Goal: Transaction & Acquisition: Obtain resource

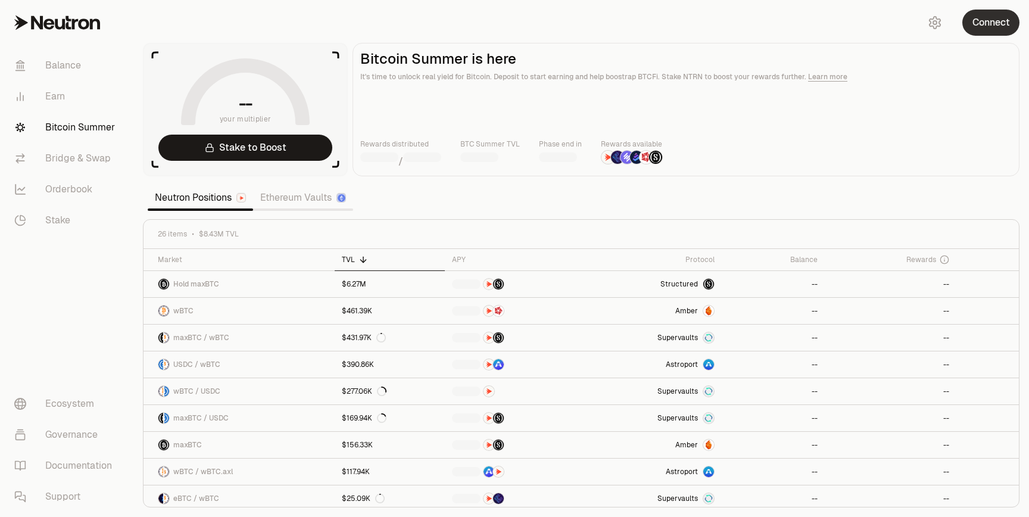
click at [985, 10] on button "Connect" at bounding box center [991, 23] width 57 height 26
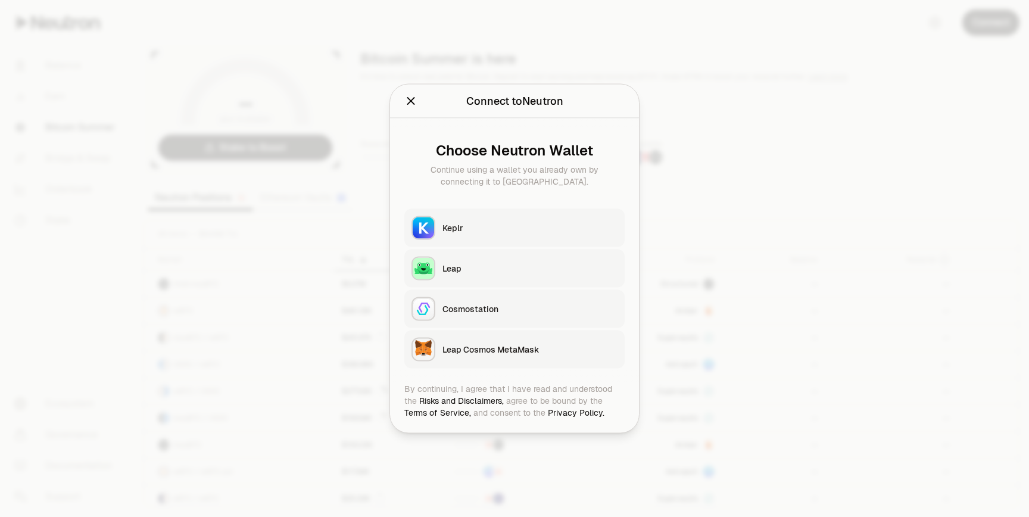
click at [538, 232] on div "Keplr" at bounding box center [530, 228] width 175 height 12
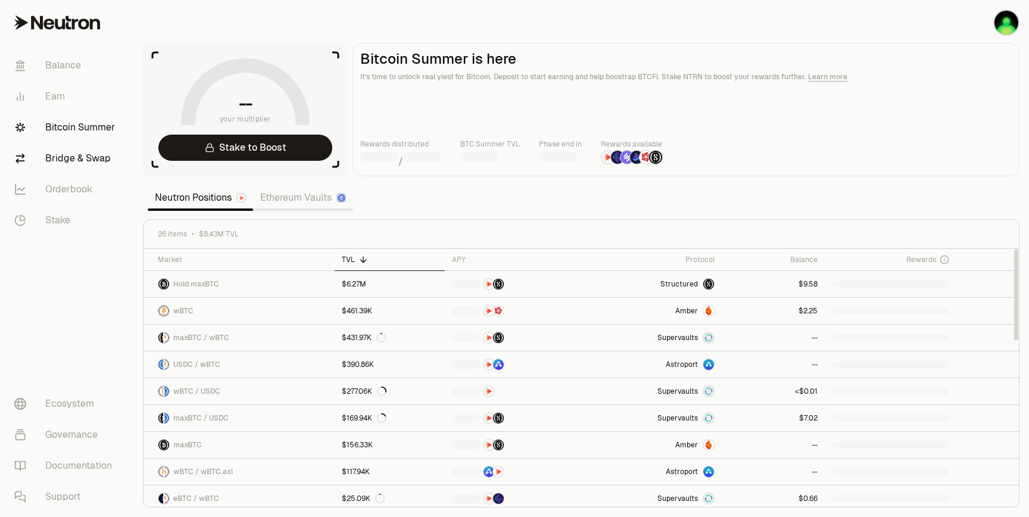
click at [51, 153] on link "Bridge & Swap" at bounding box center [67, 158] width 124 height 31
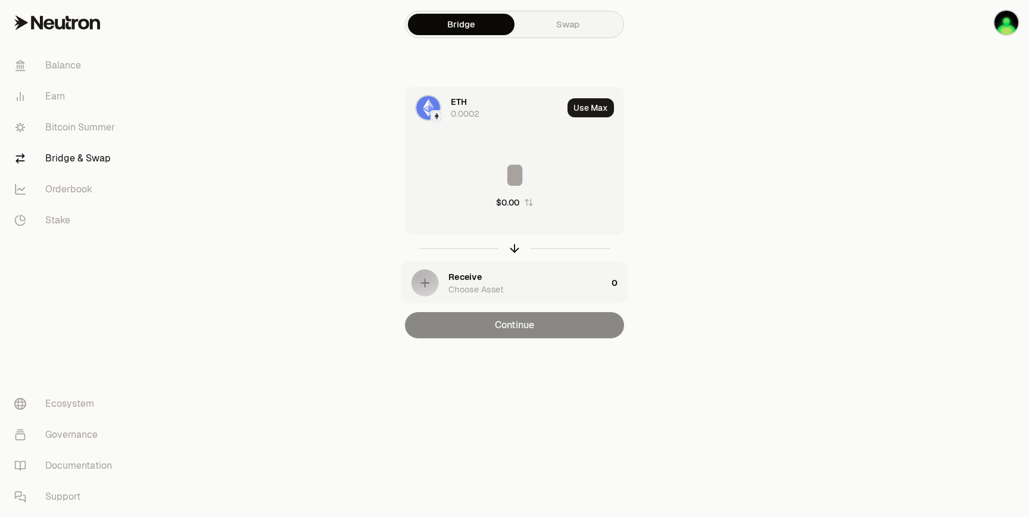
click at [526, 109] on div "ETH 0.0002" at bounding box center [507, 108] width 112 height 24
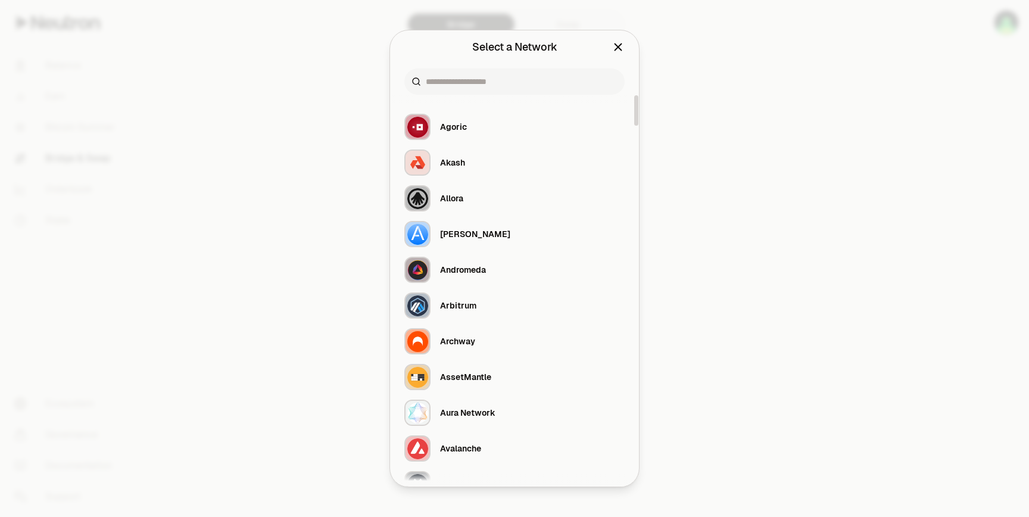
click at [879, 82] on div at bounding box center [514, 258] width 1029 height 517
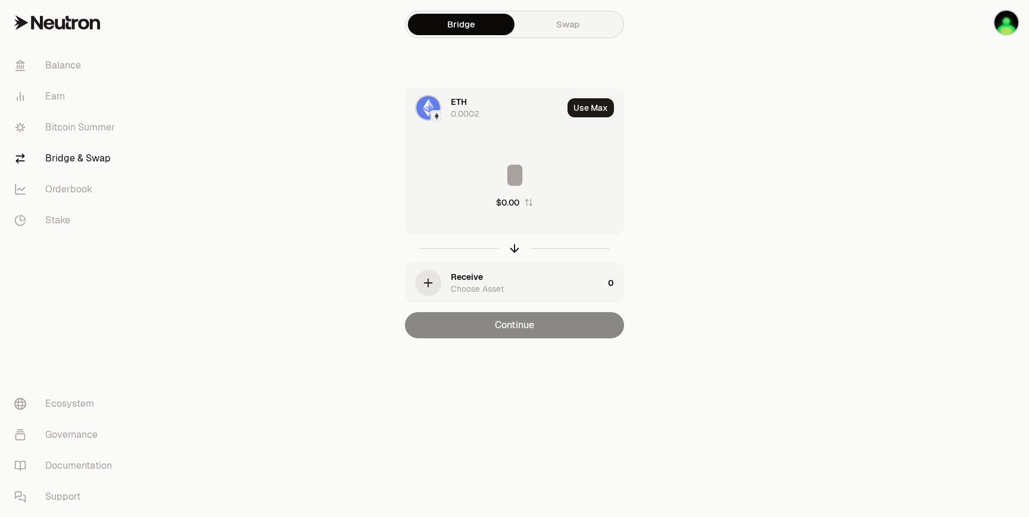
click at [484, 110] on div "ETH 0.0002" at bounding box center [507, 108] width 112 height 24
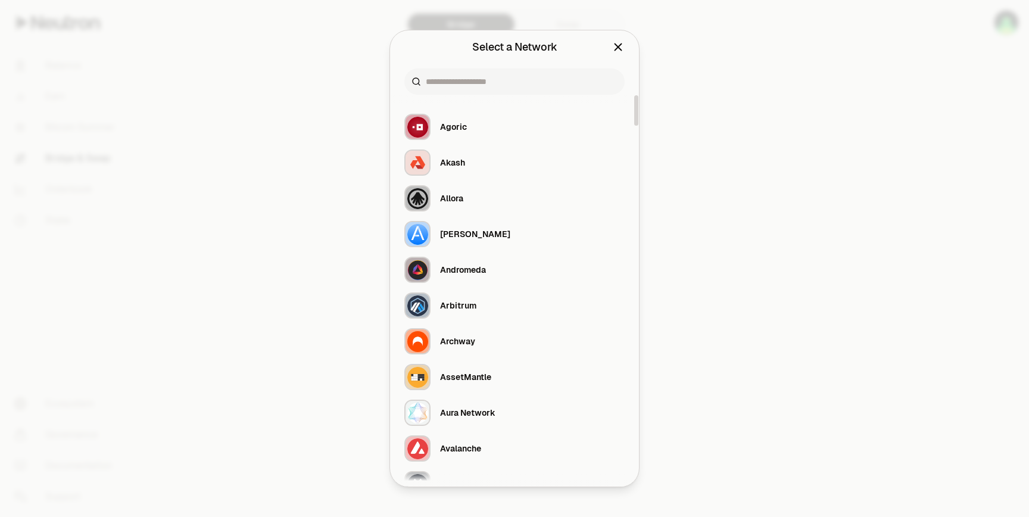
click at [483, 92] on div at bounding box center [514, 81] width 220 height 26
click at [485, 85] on input at bounding box center [522, 82] width 192 height 12
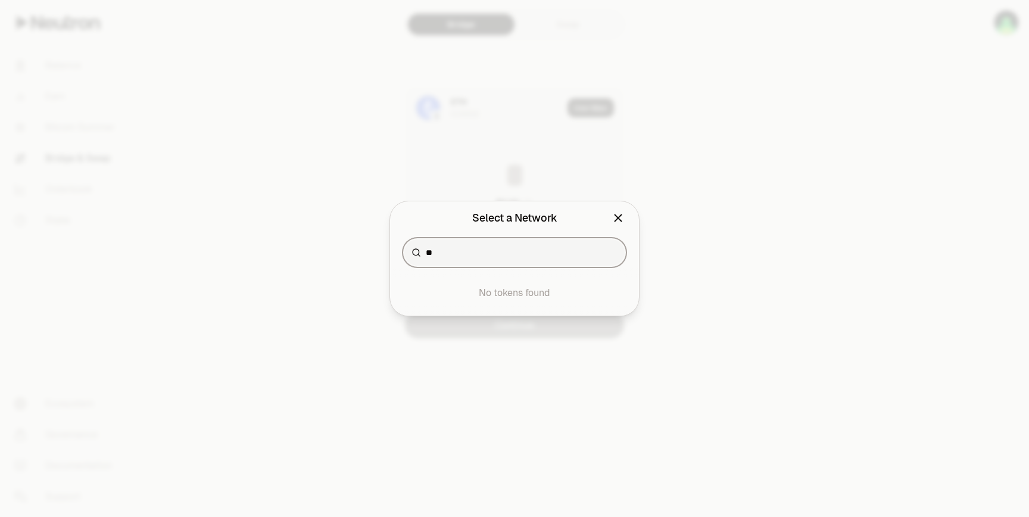
type input "*"
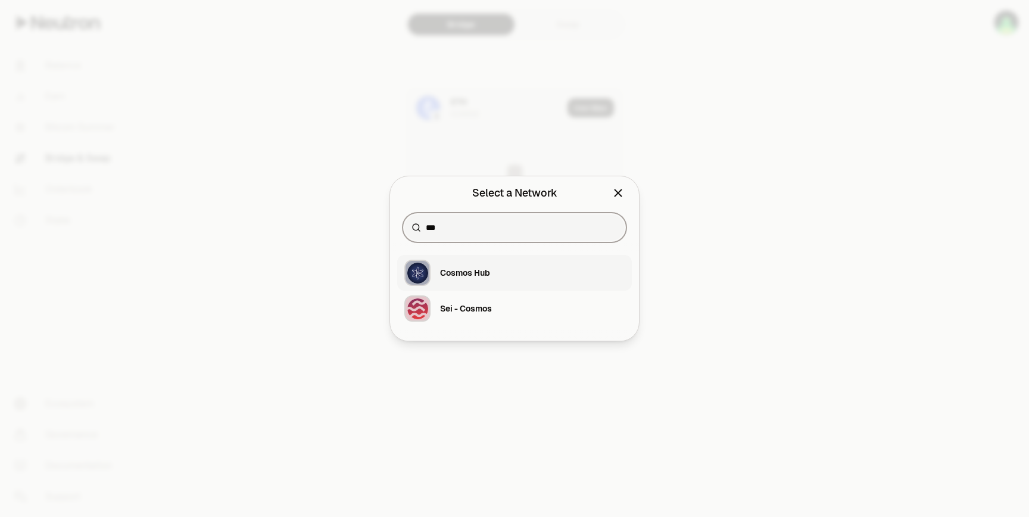
type input "***"
click at [491, 266] on button "Cosmos Hub" at bounding box center [514, 273] width 235 height 36
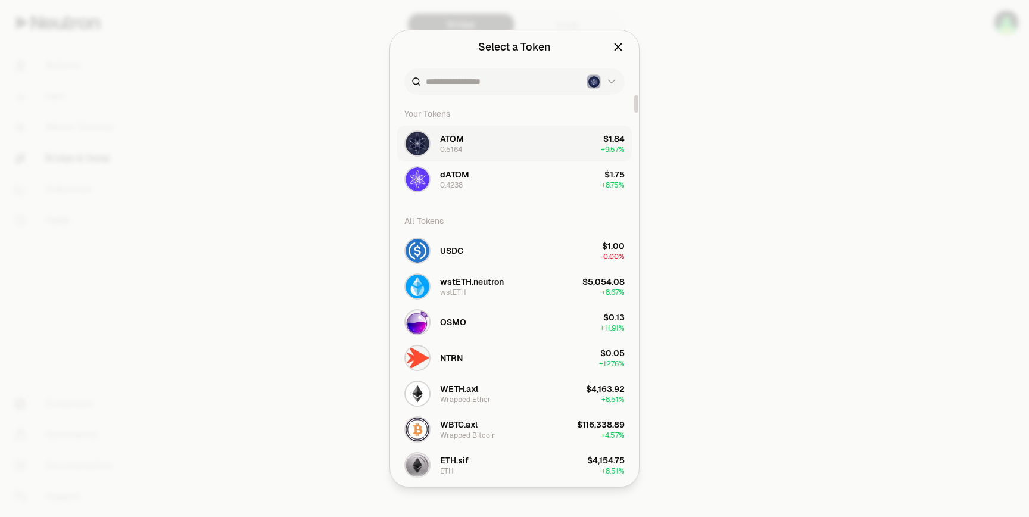
click at [487, 145] on button "ATOM 0.5164 $1.84 + 9.57%" at bounding box center [514, 144] width 235 height 36
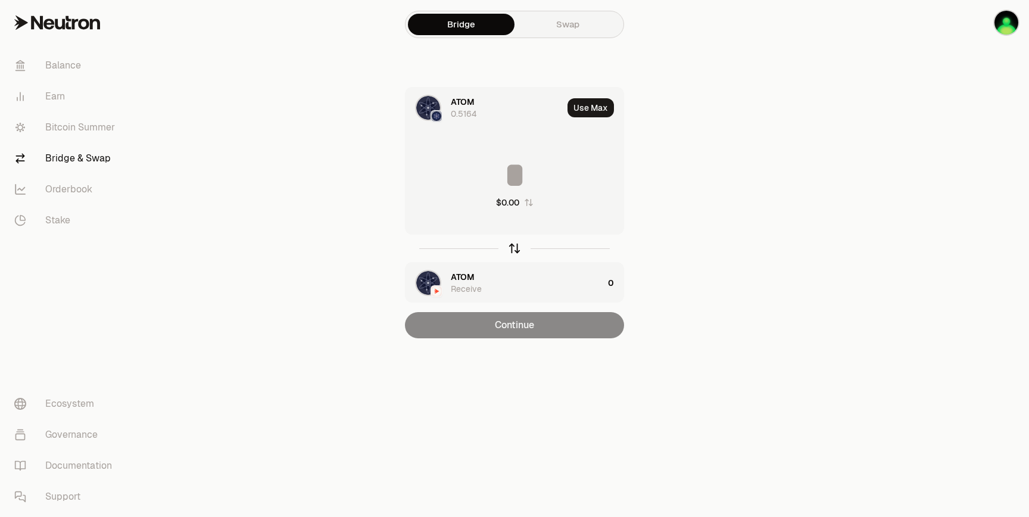
click at [515, 254] on icon "button" at bounding box center [514, 248] width 13 height 13
click at [494, 101] on div "ATOM 1.3346" at bounding box center [507, 108] width 112 height 24
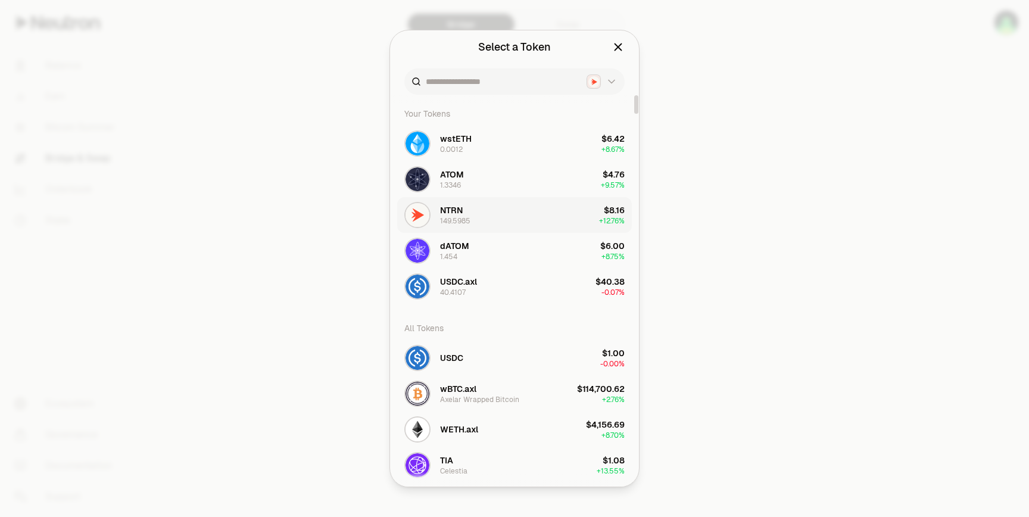
click at [460, 203] on div "NTRN 149.5985" at bounding box center [437, 215] width 66 height 26
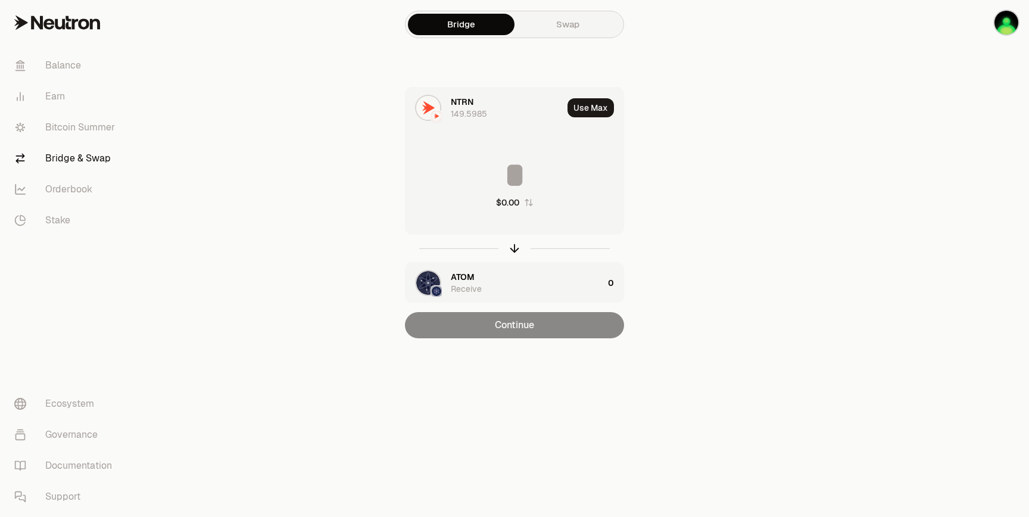
click at [540, 175] on input at bounding box center [515, 175] width 218 height 36
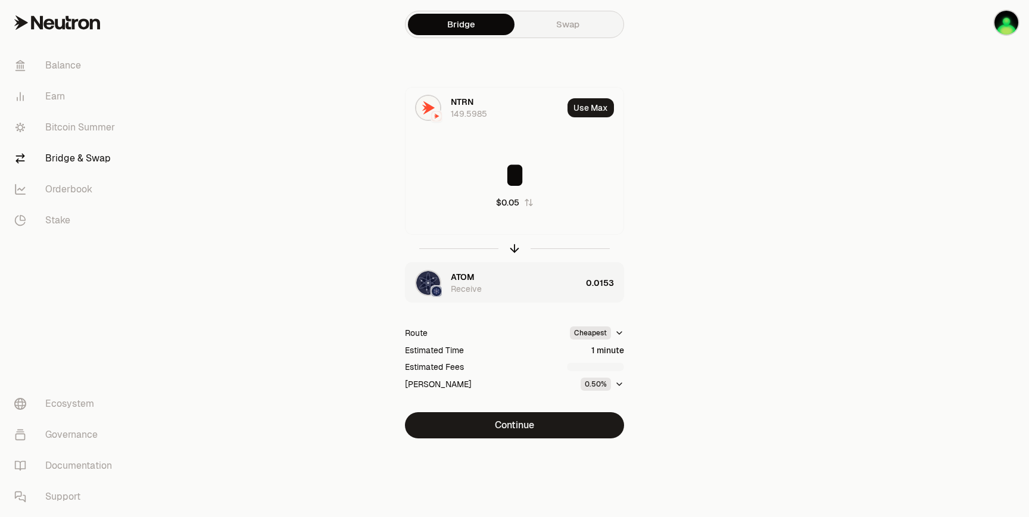
type input "*"
click at [526, 427] on button "Continue" at bounding box center [514, 425] width 219 height 26
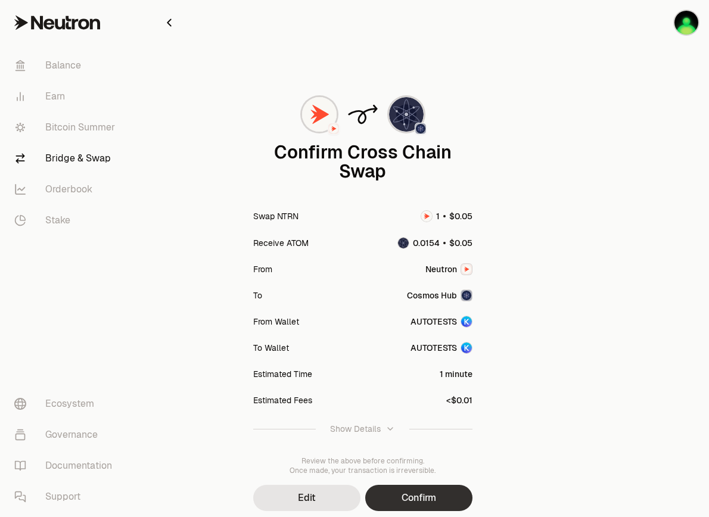
click at [429, 493] on button "Confirm" at bounding box center [418, 498] width 107 height 26
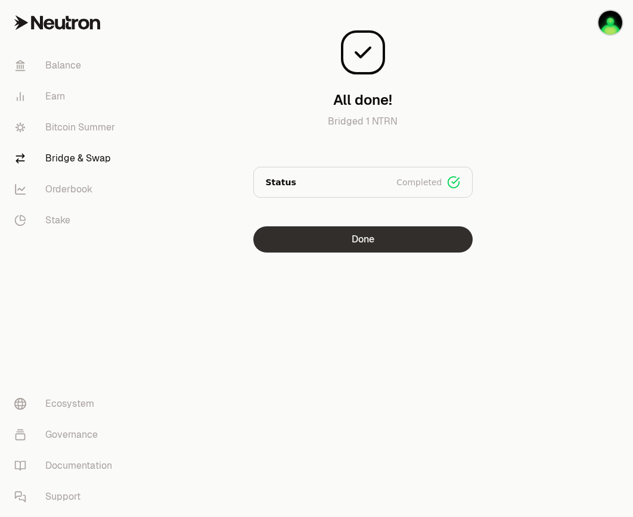
click at [441, 246] on button "Done" at bounding box center [362, 239] width 219 height 26
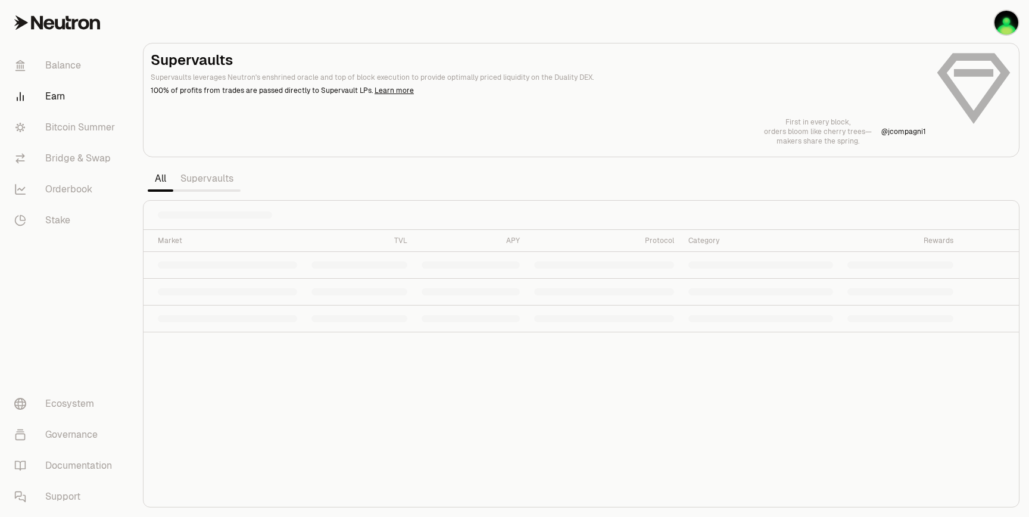
click at [232, 176] on link "Supervaults" at bounding box center [206, 179] width 67 height 24
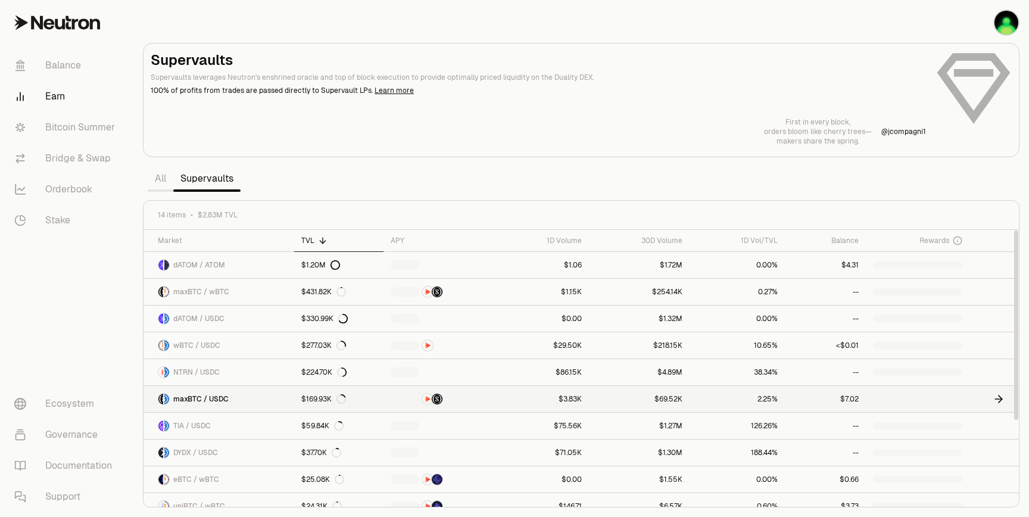
click at [989, 397] on link at bounding box center [994, 399] width 49 height 26
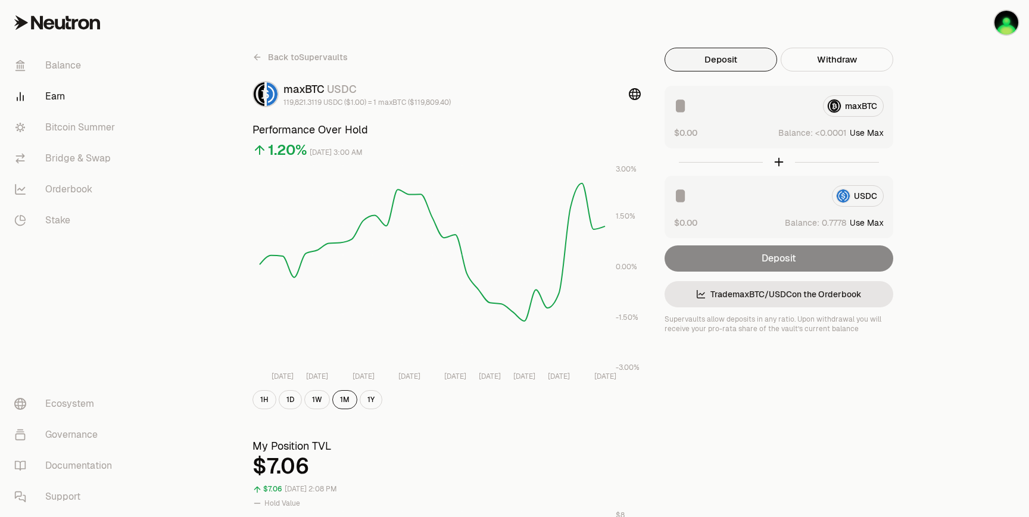
click at [713, 113] on input at bounding box center [743, 105] width 139 height 21
type input "*"
click at [714, 189] on input at bounding box center [748, 195] width 148 height 21
type input "*"
click at [804, 55] on button "Withdraw" at bounding box center [837, 60] width 113 height 24
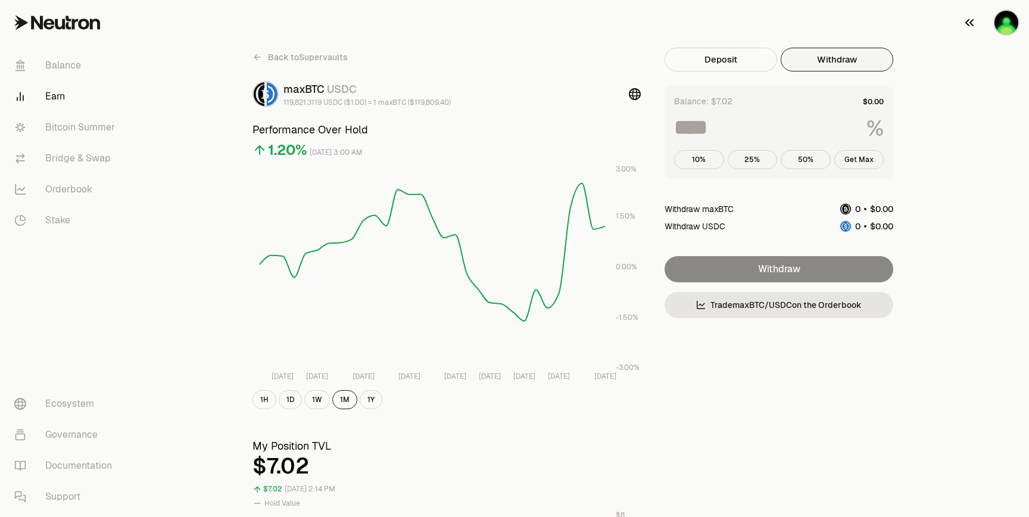
click at [996, 25] on img "button" at bounding box center [1007, 23] width 24 height 24
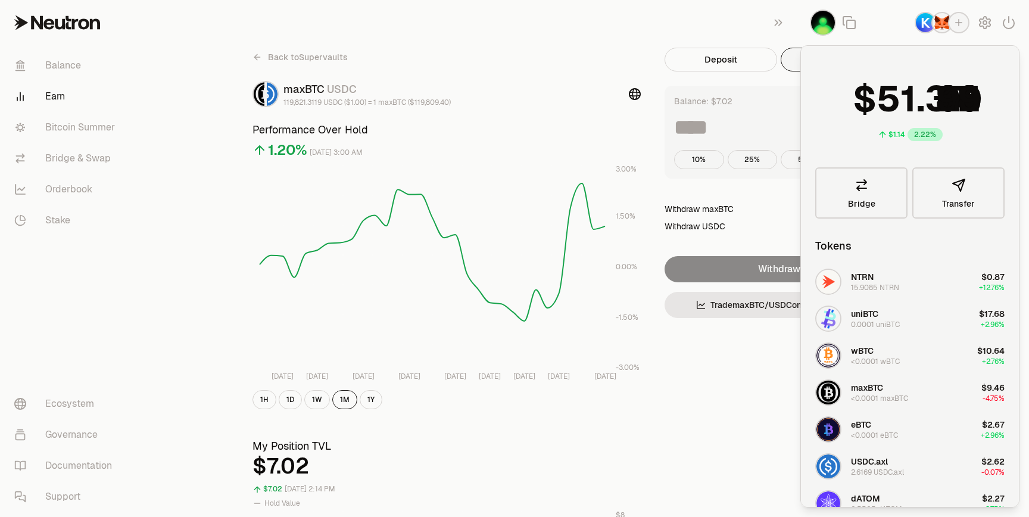
click at [961, 26] on icon "button" at bounding box center [959, 22] width 11 height 11
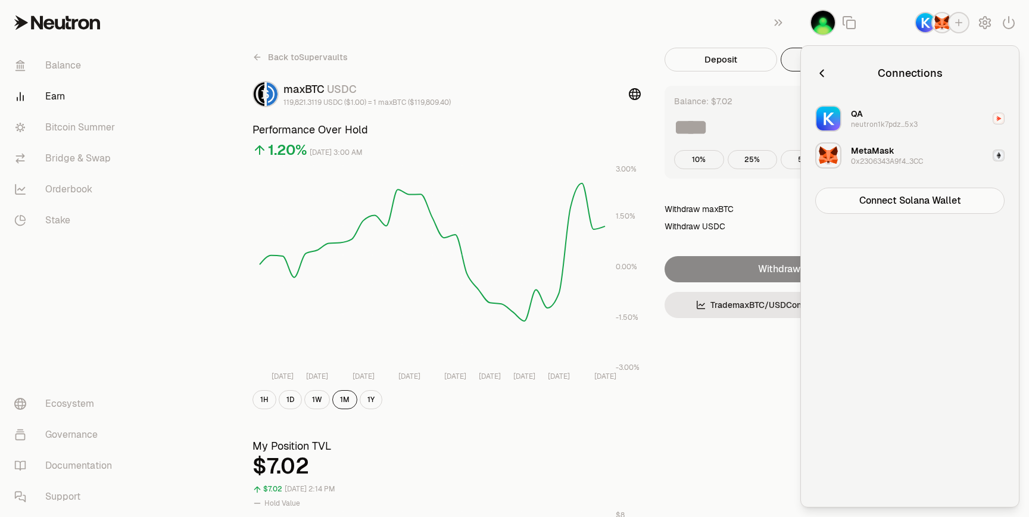
click at [904, 114] on div "QA neutron1k7pdz...5x3" at bounding box center [884, 118] width 67 height 21
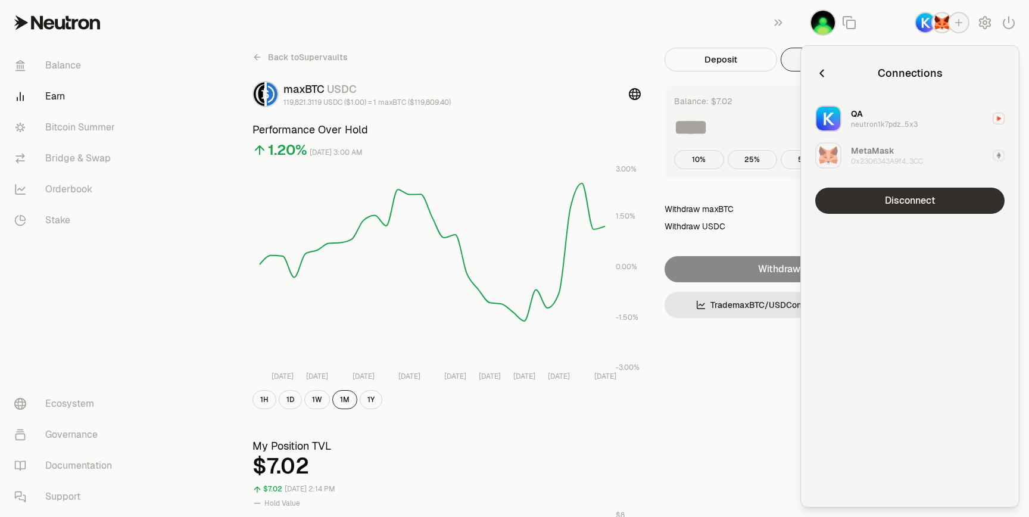
click at [889, 201] on button "Disconnect" at bounding box center [909, 201] width 189 height 26
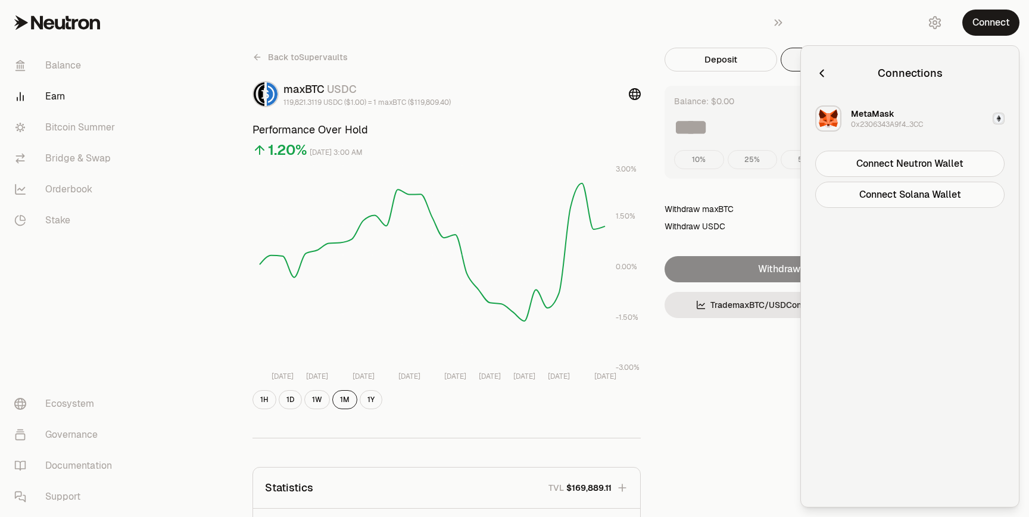
click at [908, 129] on div "0x2306343A9f4...3CC" at bounding box center [887, 125] width 72 height 10
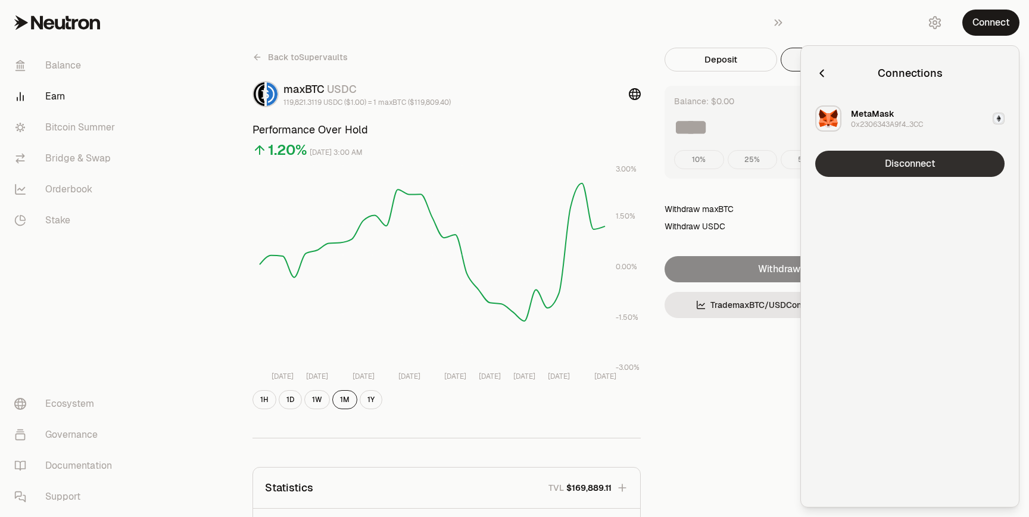
click at [907, 160] on button "Disconnect" at bounding box center [909, 164] width 189 height 26
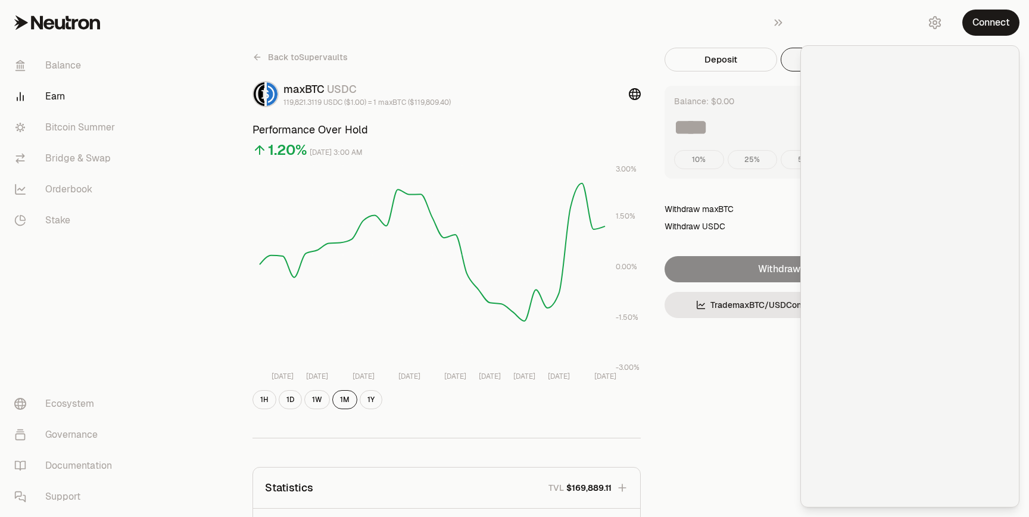
click at [733, 360] on div "Back to Supervaults maxBTC USDC 119,821.3119 USDC ($1.00) = 1 maxBTC ($119,809.…" at bounding box center [581, 391] width 686 height 687
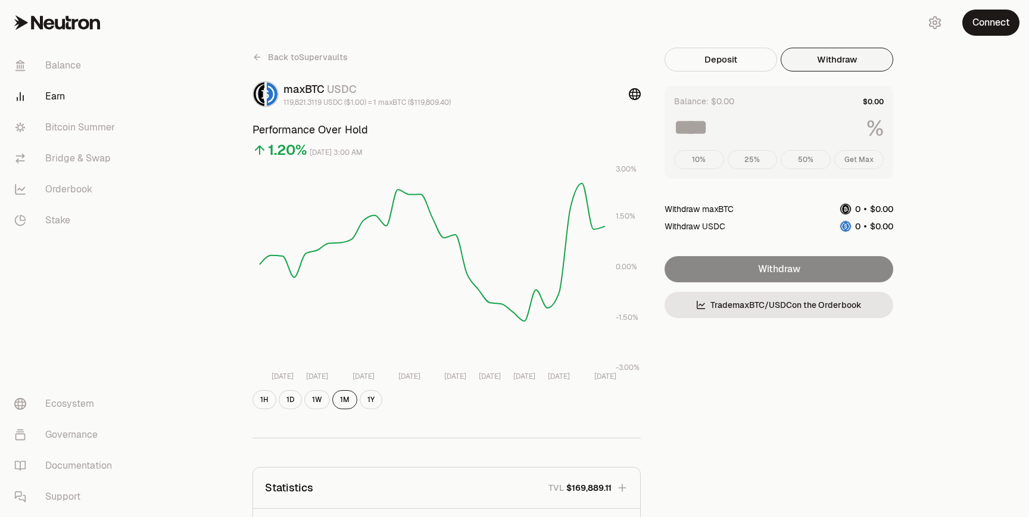
click at [756, 273] on div "Withdraw Trade maxBTC / USDC on the Orderbook" at bounding box center [779, 287] width 229 height 62
click at [756, 51] on button "Deposit" at bounding box center [721, 60] width 113 height 24
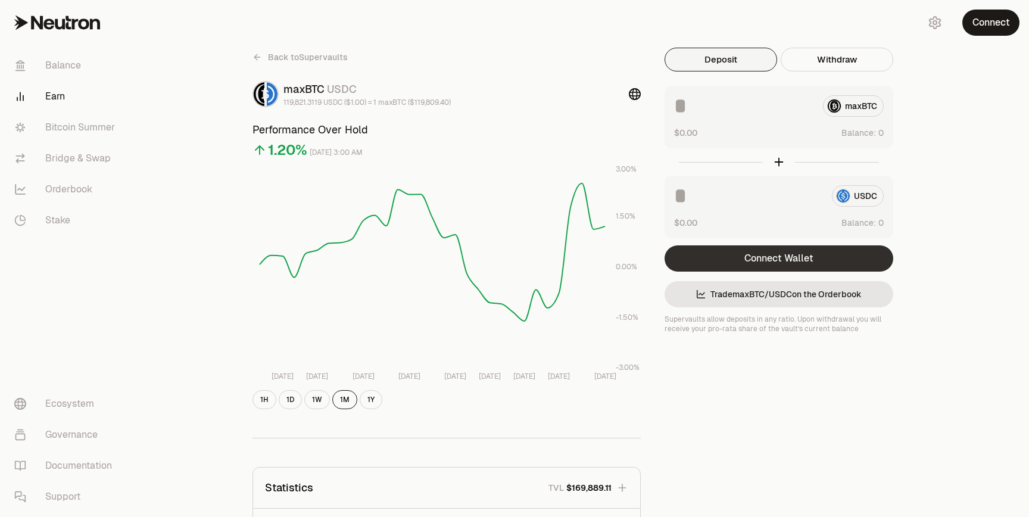
click at [781, 263] on button "Connect Wallet" at bounding box center [779, 258] width 229 height 26
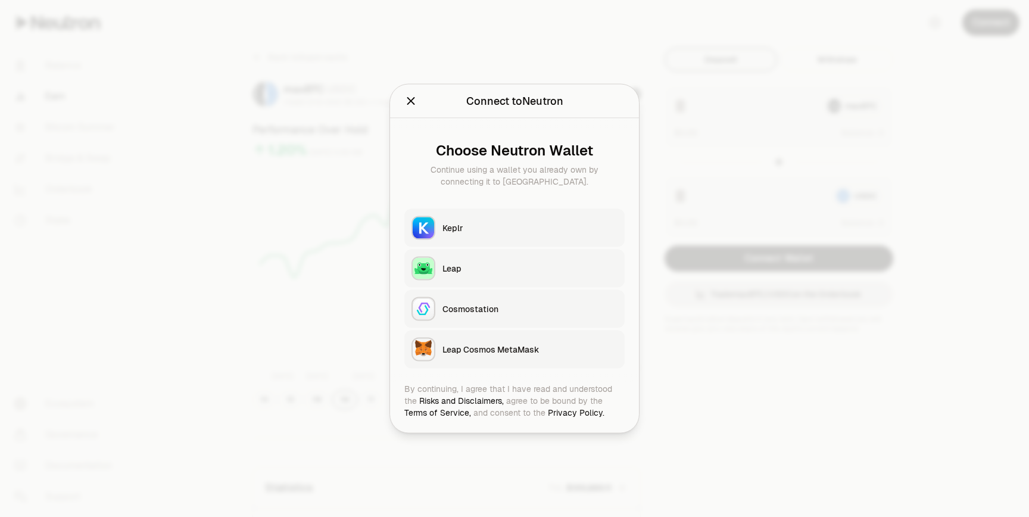
click at [577, 236] on button "Keplr" at bounding box center [514, 228] width 220 height 38
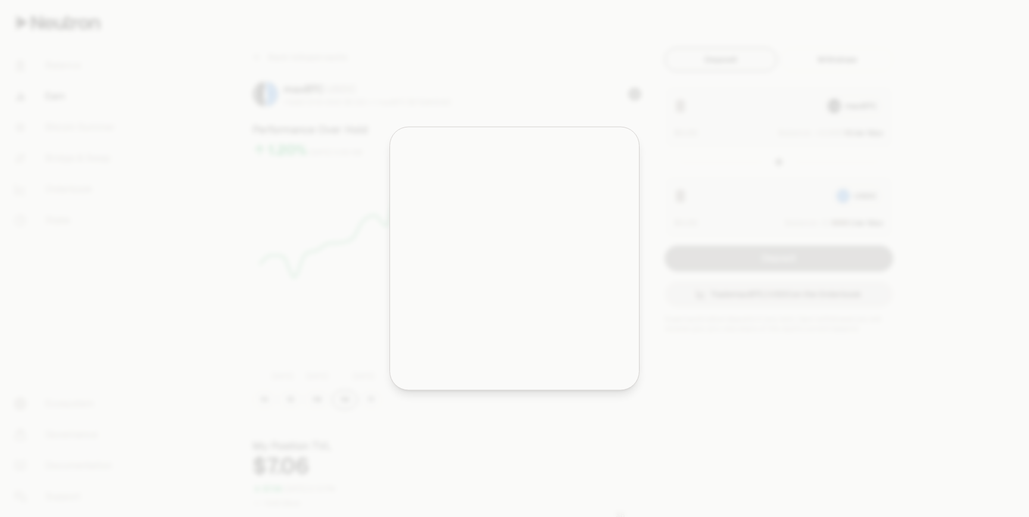
type input "*"
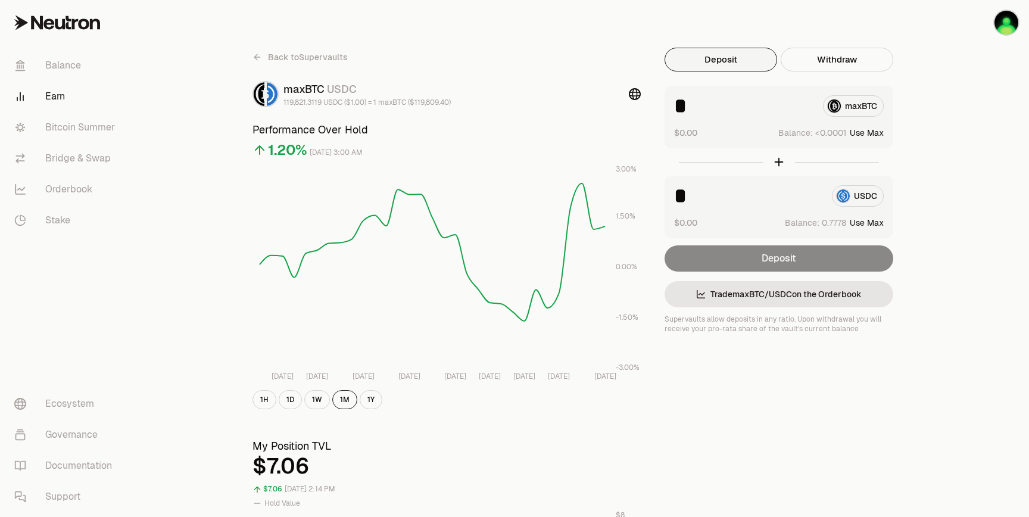
click at [266, 52] on link "Back to Supervaults" at bounding box center [300, 57] width 95 height 19
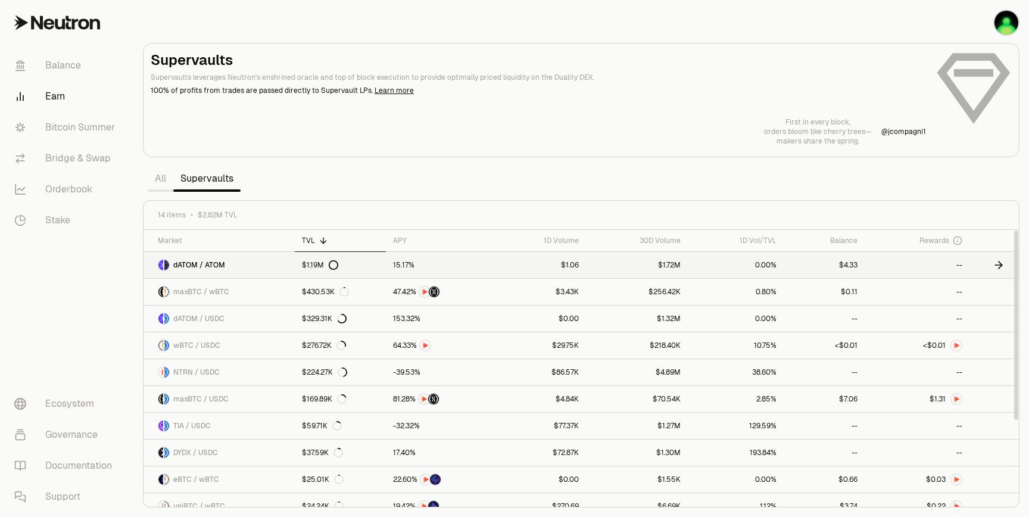
click at [988, 264] on link at bounding box center [994, 265] width 49 height 26
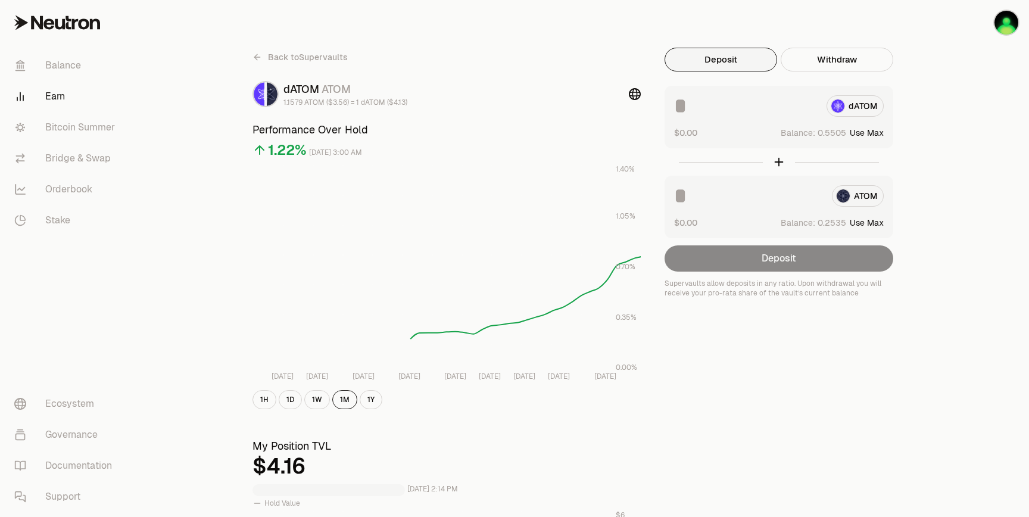
click at [790, 253] on div "Deposit" at bounding box center [779, 258] width 229 height 26
click at [789, 129] on span "Balance:" at bounding box center [798, 133] width 35 height 12
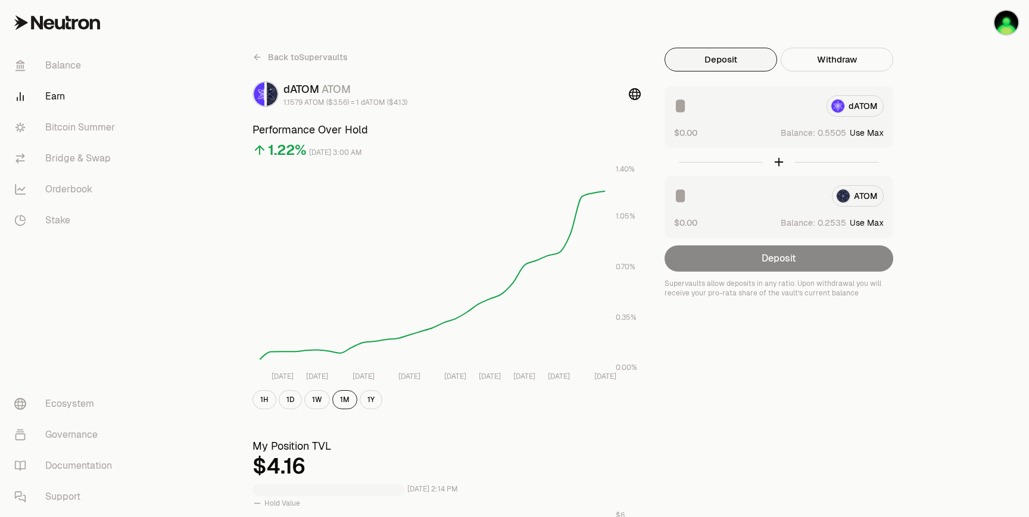
click at [780, 117] on div "dATOM $0.00 Balance: Use Max" at bounding box center [779, 117] width 229 height 63
click at [778, 114] on input at bounding box center [745, 105] width 143 height 21
type input "*"
click at [868, 132] on button "Use Max" at bounding box center [867, 133] width 34 height 12
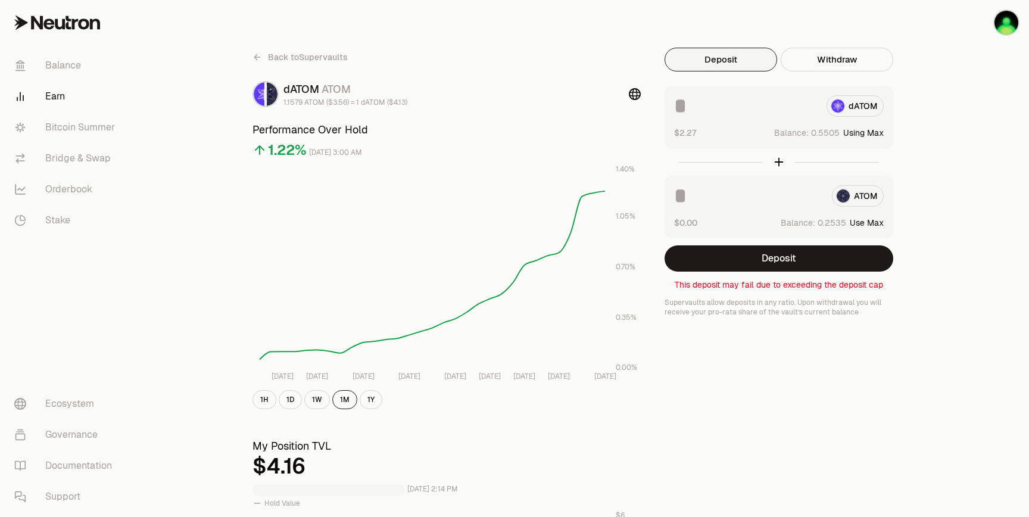
type input "********"
drag, startPoint x: 794, startPoint y: 106, endPoint x: 631, endPoint y: 111, distance: 163.3
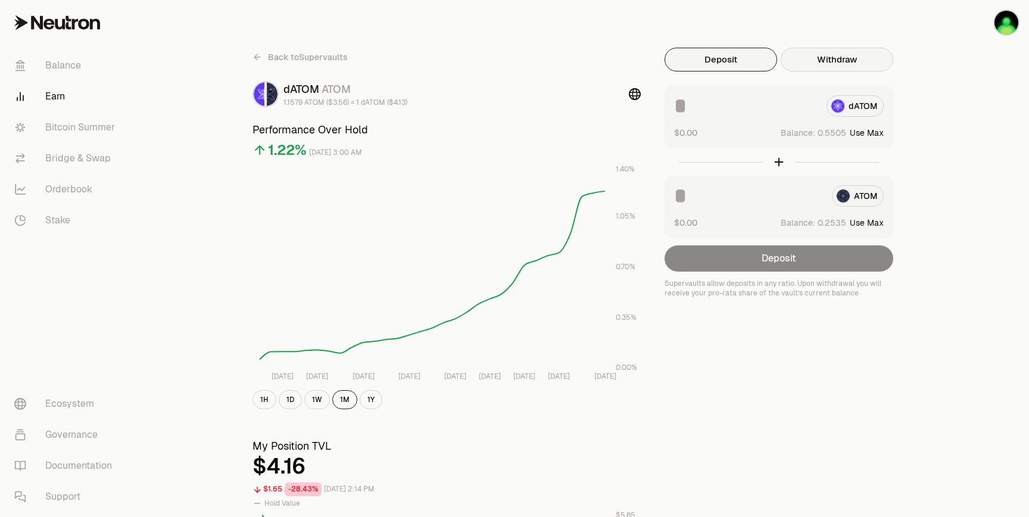
click at [813, 67] on button "Withdraw" at bounding box center [837, 60] width 113 height 24
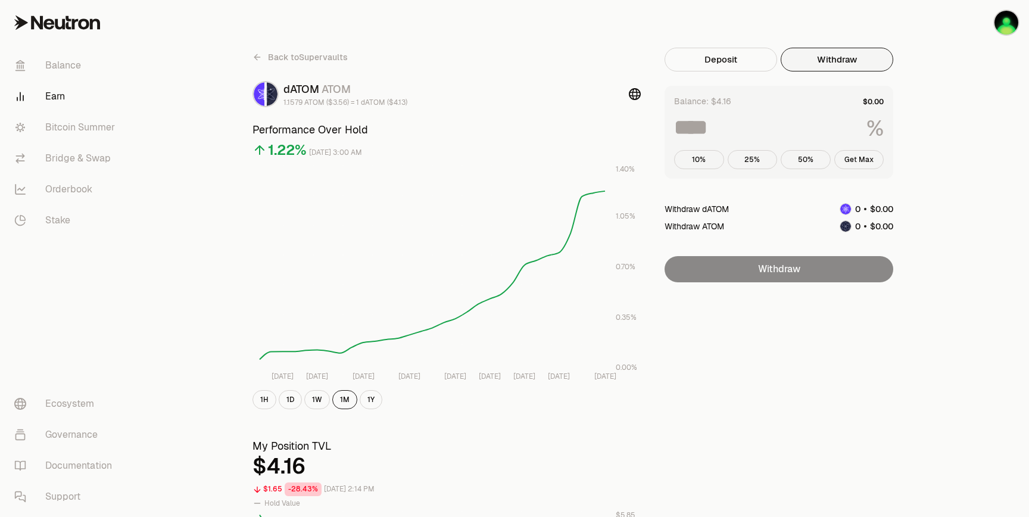
click at [763, 117] on input at bounding box center [765, 127] width 183 height 21
type input "*"
click at [260, 55] on icon at bounding box center [258, 57] width 10 height 10
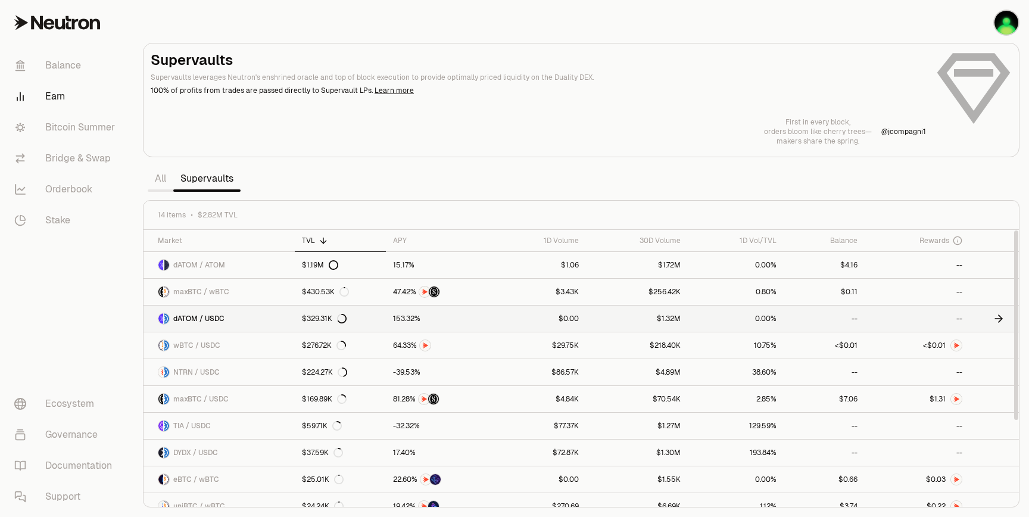
click at [979, 328] on link at bounding box center [994, 319] width 49 height 26
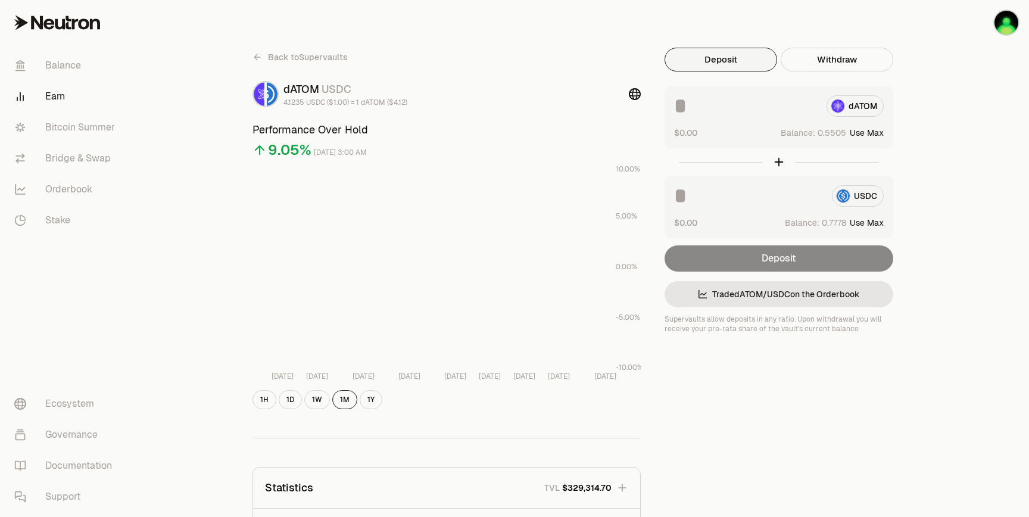
click at [802, 261] on div "Deposit" at bounding box center [779, 258] width 229 height 26
click at [826, 69] on button "Withdraw" at bounding box center [837, 60] width 113 height 24
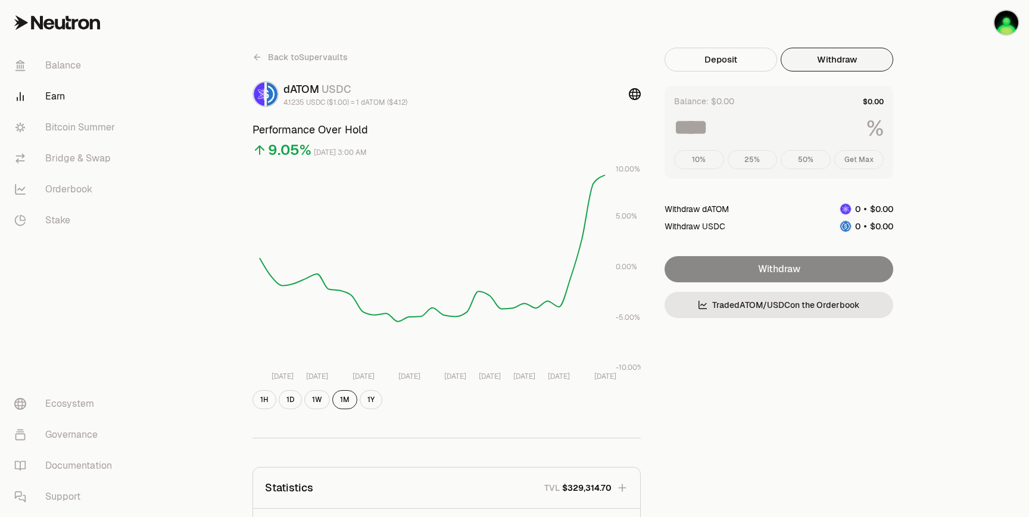
click at [708, 152] on div "10% 25% 50% Get Max" at bounding box center [779, 159] width 210 height 19
click at [836, 163] on div "10% 25% 50% Get Max" at bounding box center [779, 159] width 210 height 19
click at [871, 163] on div "10% 25% 50% Get Max" at bounding box center [779, 159] width 210 height 19
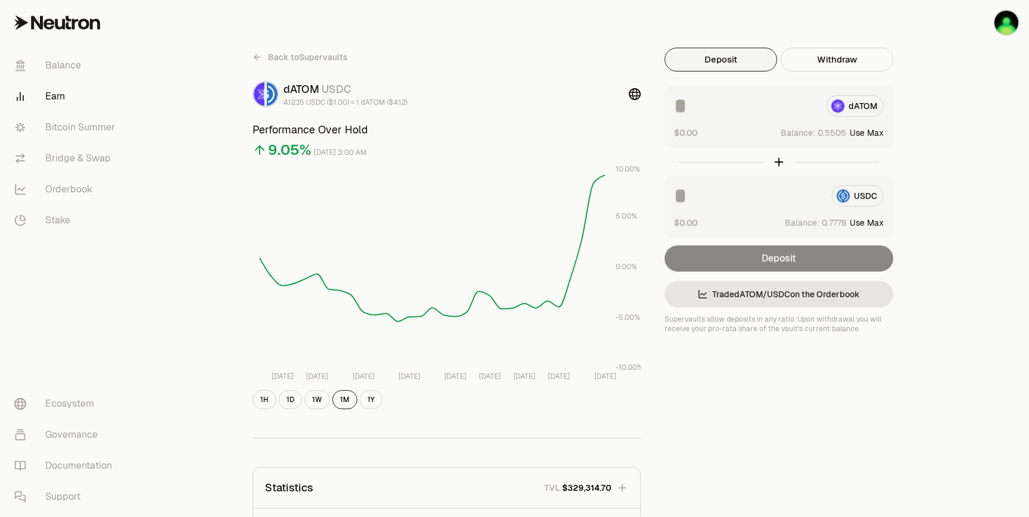
click at [728, 63] on button "Deposit" at bounding box center [721, 60] width 113 height 24
